Goal: Task Accomplishment & Management: Manage account settings

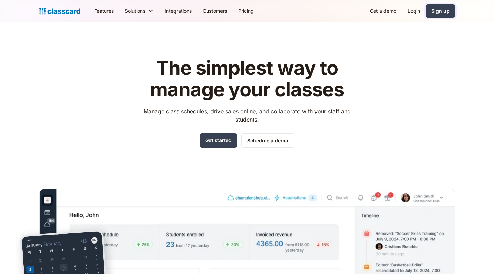
click at [431, 14] on link "Sign up" at bounding box center [440, 11] width 29 height 14
click at [413, 12] on link "Login" at bounding box center [414, 11] width 24 height 16
